Goal: Transaction & Acquisition: Purchase product/service

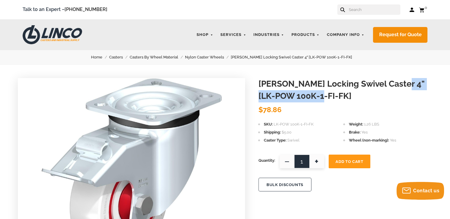
drag, startPoint x: 390, startPoint y: 84, endPoint x: 310, endPoint y: 97, distance: 81.1
click at [310, 97] on h1 "[PERSON_NAME] Locking Swivel Caster 4" [LK-POW 100K-1-FI-FK]" at bounding box center [345, 90] width 174 height 24
drag, startPoint x: 310, startPoint y: 97, endPoint x: 306, endPoint y: 96, distance: 4.3
copy h1 "LK-POW 100K-1-FI-FK"
drag, startPoint x: 306, startPoint y: 162, endPoint x: 291, endPoint y: 164, distance: 15.3
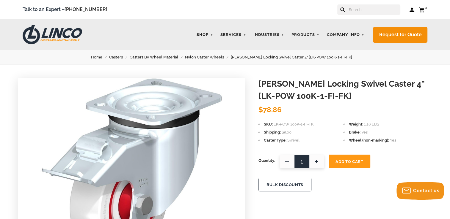
click at [291, 164] on span "1 — +" at bounding box center [301, 162] width 45 height 14
type input "8"
click at [345, 165] on button "Add To Cart" at bounding box center [349, 162] width 42 height 14
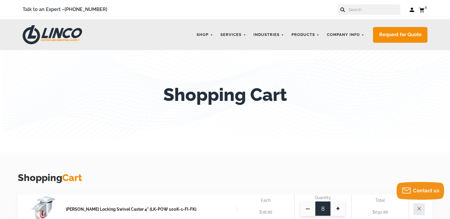
click at [415, 9] on div "Log in Cart 8 Your Cart Blickle Locking Swivel Caster 4" [LK-POW 100K-1-FI-FK] …" at bounding box center [418, 9] width 18 height 7
click at [411, 10] on link "Log in" at bounding box center [411, 10] width 5 height 6
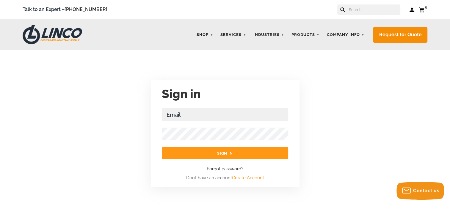
click at [242, 177] on link "Create Account" at bounding box center [248, 177] width 32 height 5
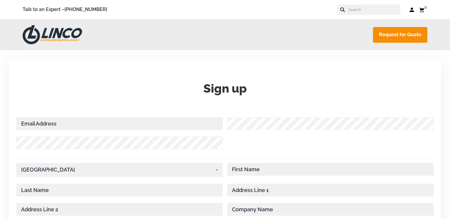
select select "[US_STATE]"
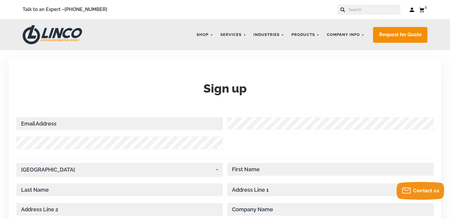
click at [139, 124] on input "Email Address Required" at bounding box center [119, 123] width 206 height 13
type input "sjiang@rapidprecision.net"
type input "Dora"
type input "Jiang"
type input "1516 Montague Expressway"
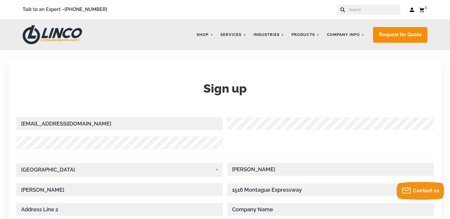
type input "1516 Montague Expressway"
type input "rapid precision mfg inc"
type input "San Jose"
select select "California"
type input "95131"
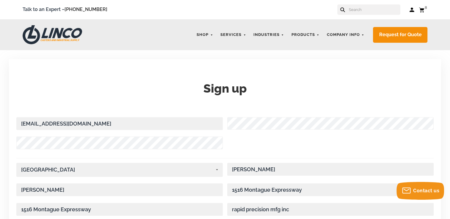
type input "4086170771"
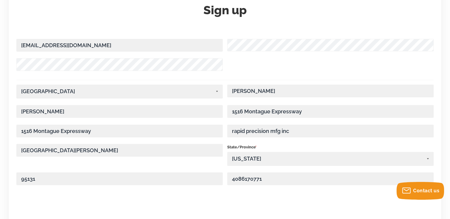
scroll to position [89, 0]
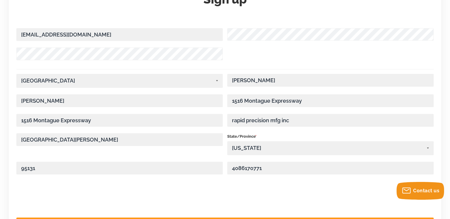
drag, startPoint x: 146, startPoint y: 122, endPoint x: -1, endPoint y: 123, distance: 147.4
click at [0, 123] on html "menu search cart cart-close right wishlist arrow-down star star-empty chevron-r…" at bounding box center [225, 169] width 450 height 517
click at [329, 207] on div at bounding box center [224, 199] width 417 height 23
drag, startPoint x: 299, startPoint y: 121, endPoint x: 194, endPoint y: 120, distance: 105.5
click at [194, 120] on div "United States Choose a Country Afghanistan Åland Islands Albania Algeria Americ…" at bounding box center [224, 129] width 417 height 110
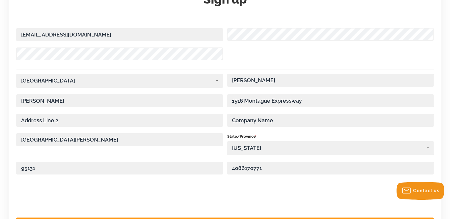
paste input "rapid precision mfg inc"
type input "rapid precision mfg inc"
click at [148, 189] on div at bounding box center [224, 199] width 417 height 23
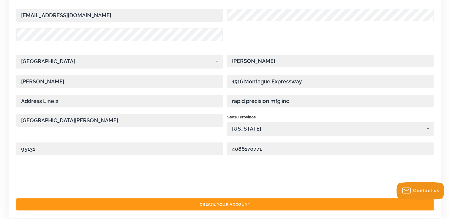
scroll to position [119, 0]
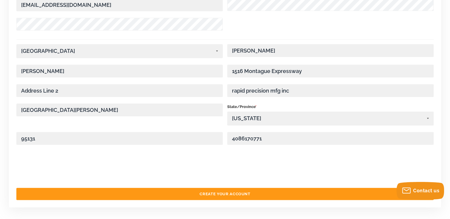
click at [269, 188] on input "Create your Account" at bounding box center [224, 194] width 417 height 12
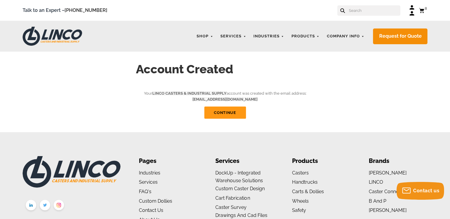
click at [68, 35] on img at bounding box center [52, 36] width 59 height 19
